Goal: Information Seeking & Learning: Learn about a topic

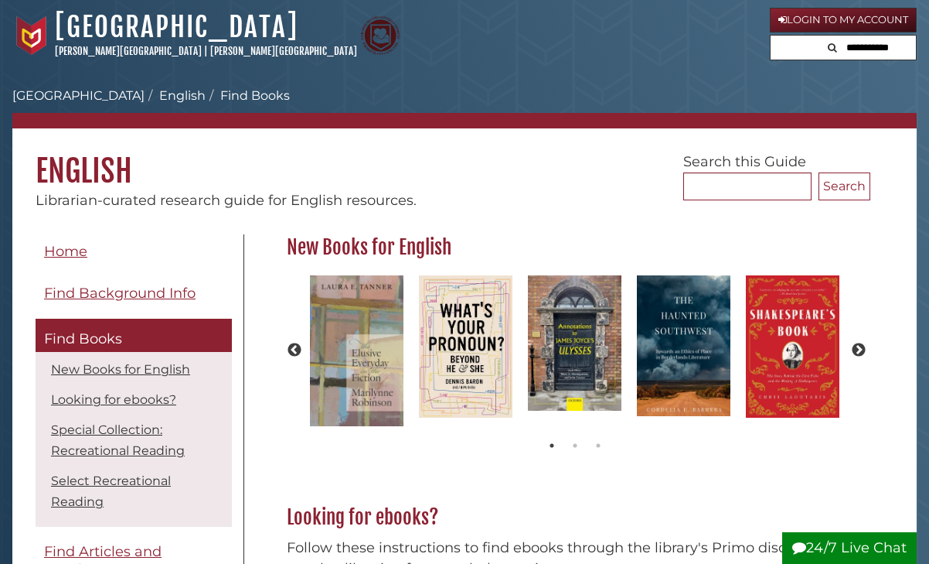
scroll to position [65, 591]
click at [749, 176] on input "Search..." at bounding box center [747, 186] width 128 height 28
type input "**********"
click at [819, 172] on button "Search" at bounding box center [845, 186] width 52 height 28
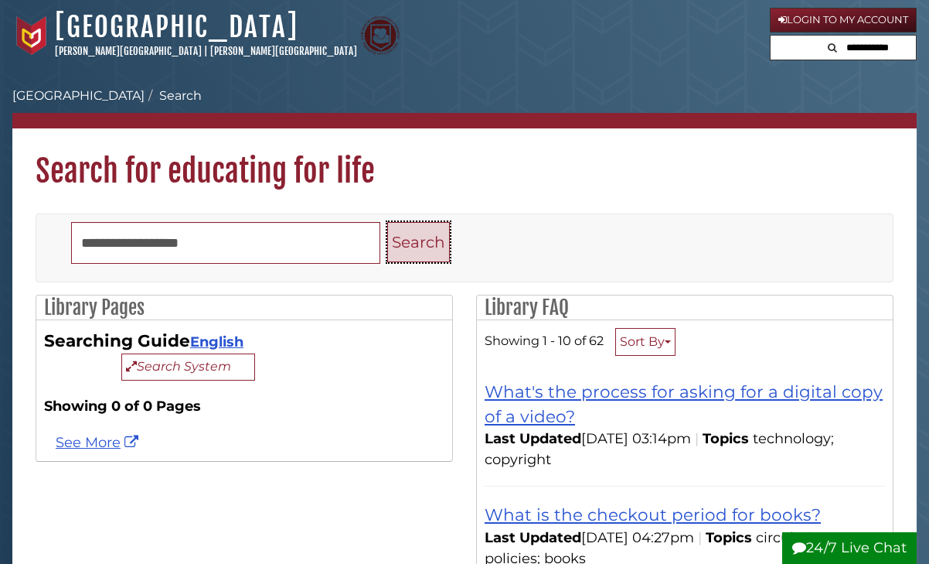
click at [410, 244] on button "Search" at bounding box center [418, 242] width 63 height 41
click at [655, 334] on button "Sort By" at bounding box center [645, 342] width 60 height 28
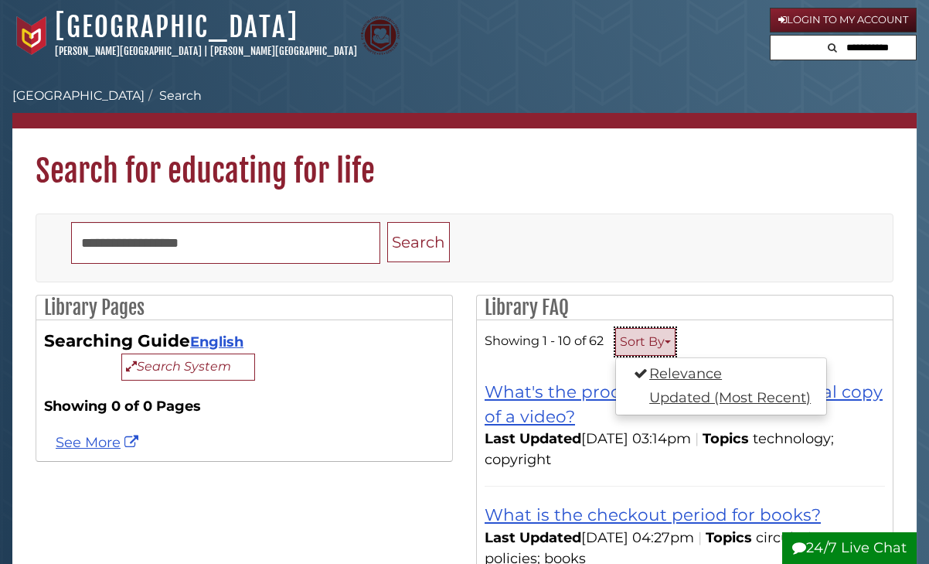
click at [654, 334] on button "Sort By" at bounding box center [645, 342] width 60 height 28
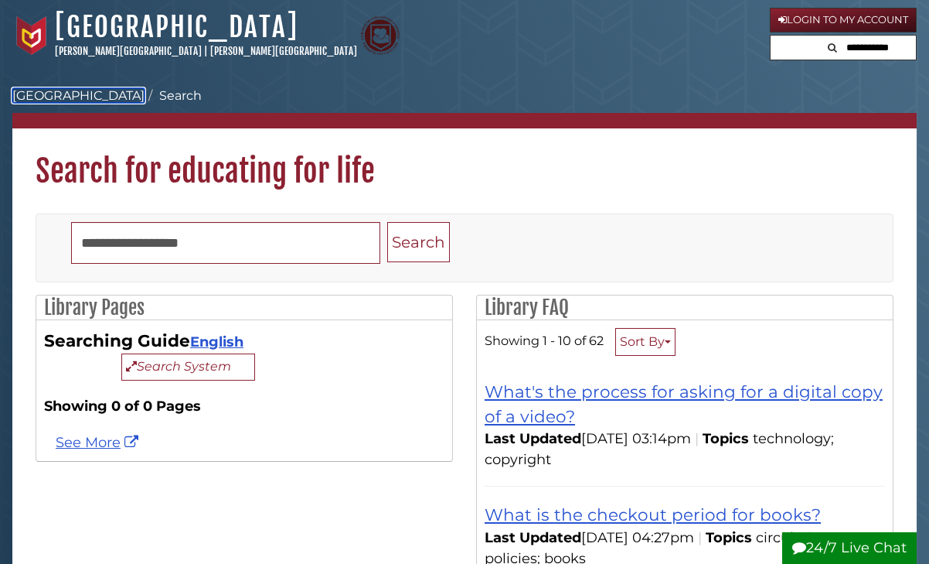
click at [75, 94] on link "[GEOGRAPHIC_DATA]" at bounding box center [78, 95] width 132 height 15
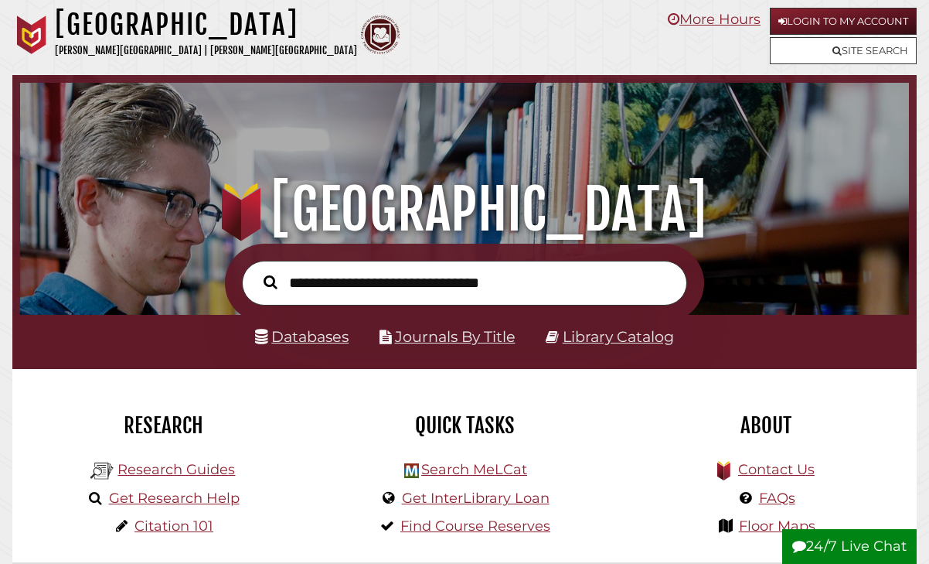
scroll to position [503, 881]
click at [369, 286] on input "text" at bounding box center [464, 282] width 445 height 45
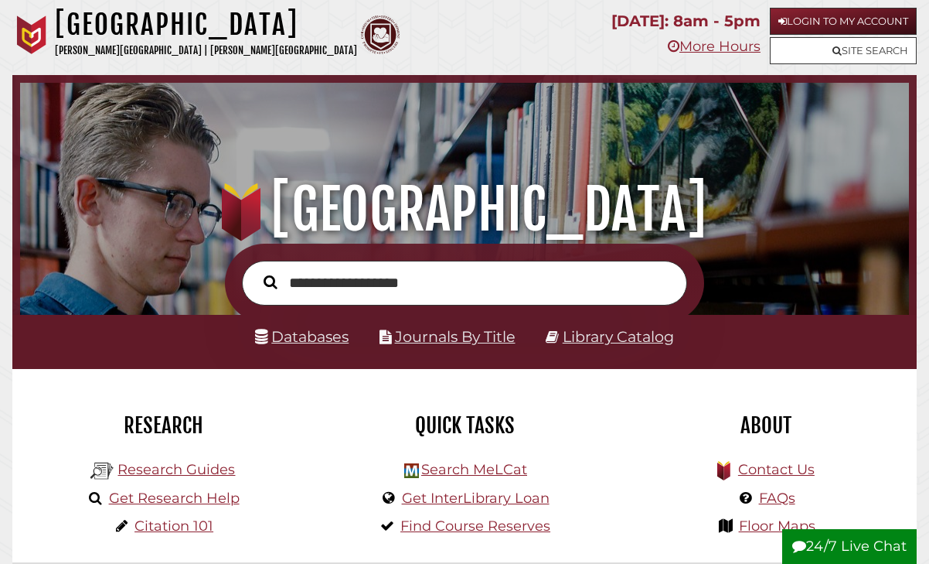
type input "**********"
click at [256, 271] on button "Search" at bounding box center [270, 281] width 29 height 21
